Goal: Book appointment/travel/reservation

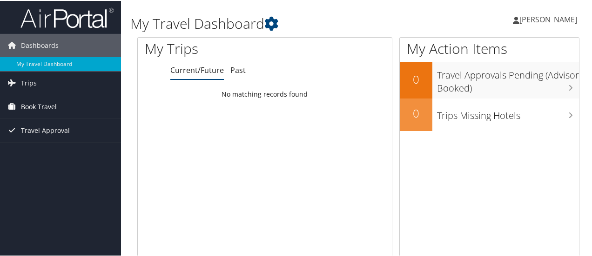
click at [49, 104] on span "Book Travel" at bounding box center [39, 105] width 36 height 23
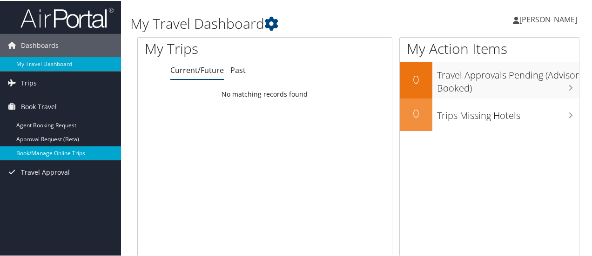
click at [52, 153] on link "Book/Manage Online Trips" at bounding box center [60, 153] width 121 height 14
